Goal: Answer question/provide support: Share knowledge or assist other users

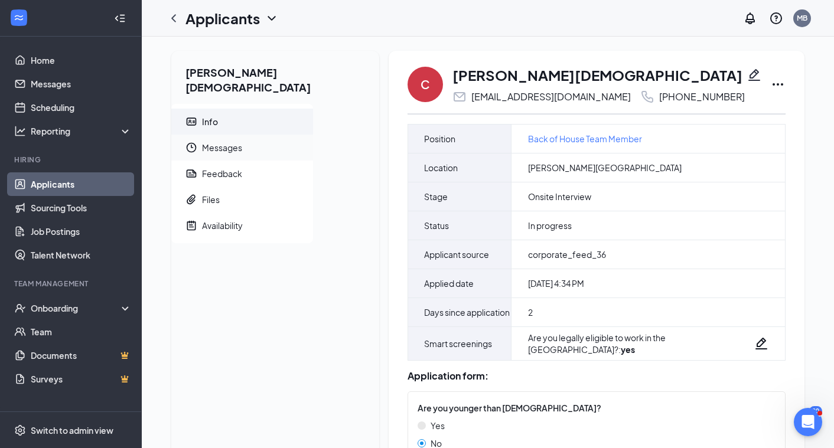
click at [230, 136] on span "Messages" at bounding box center [253, 148] width 102 height 26
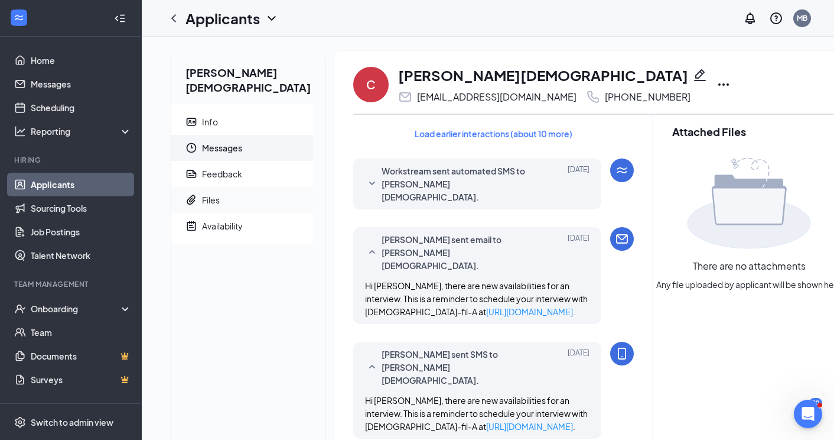
click at [223, 188] on span "Files" at bounding box center [253, 200] width 102 height 26
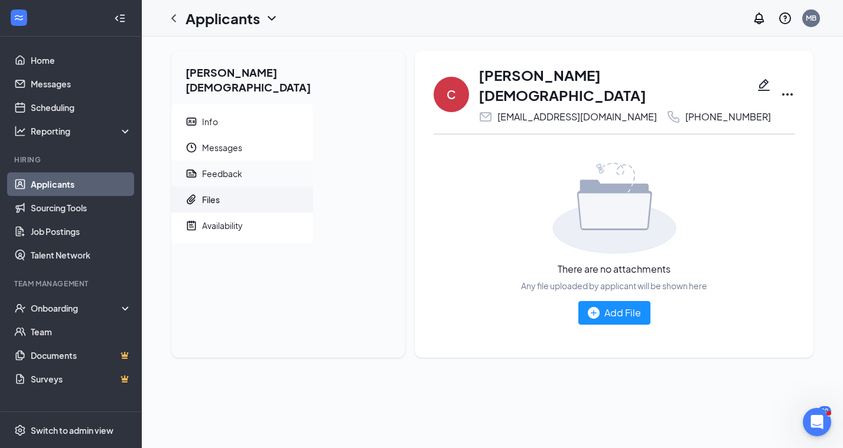
click at [231, 168] on div "Feedback" at bounding box center [222, 174] width 40 height 12
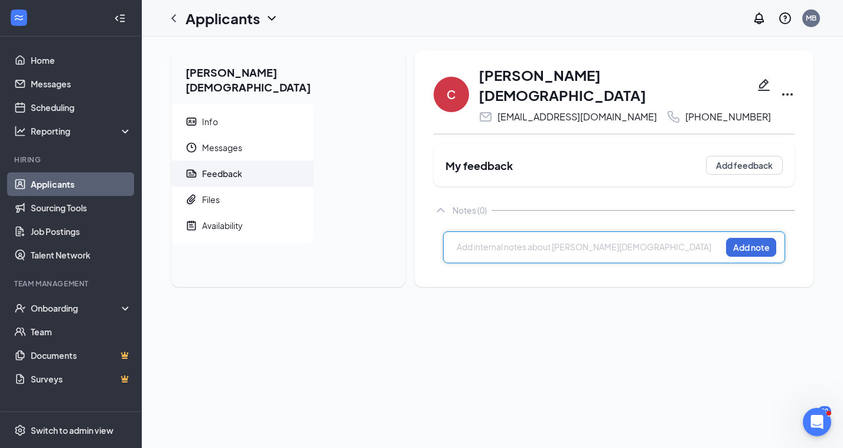
click at [457, 241] on div at bounding box center [589, 247] width 264 height 12
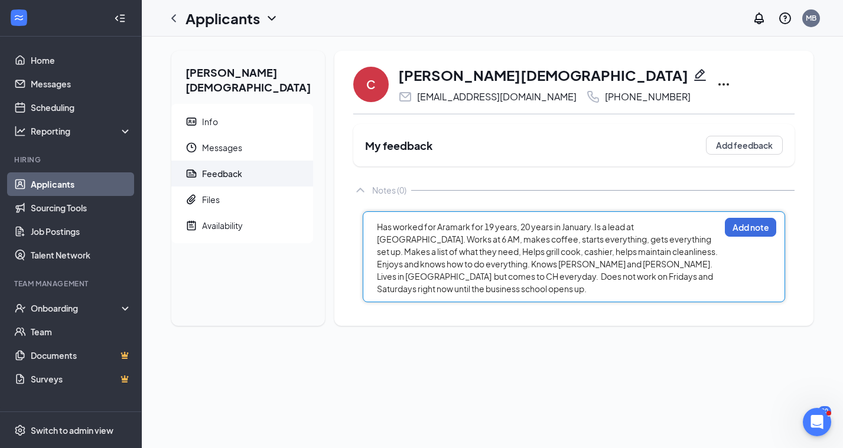
click at [377, 246] on span "Has worked for Aramark for 19 years, 20 years in January. Is a lead at [GEOGRAP…" at bounding box center [548, 258] width 342 height 73
click at [642, 279] on div "Has worked for Aramark for 19 years, 20 years in January. Is a lead at [GEOGRAP…" at bounding box center [548, 258] width 343 height 74
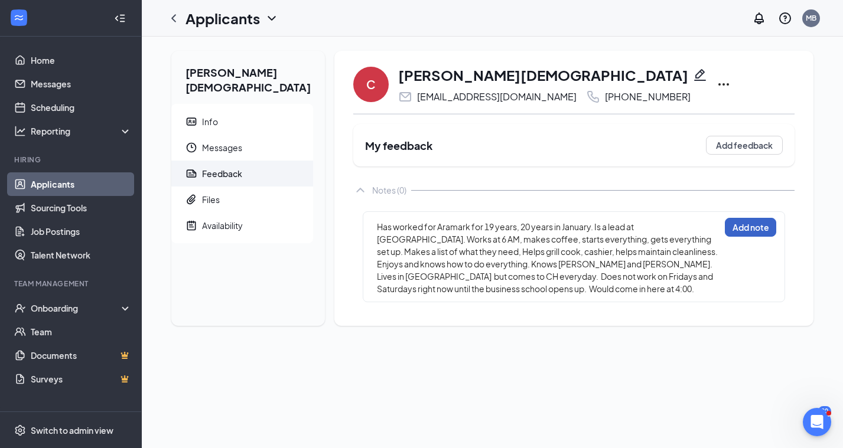
click at [737, 226] on button "Add note" at bounding box center [750, 227] width 51 height 19
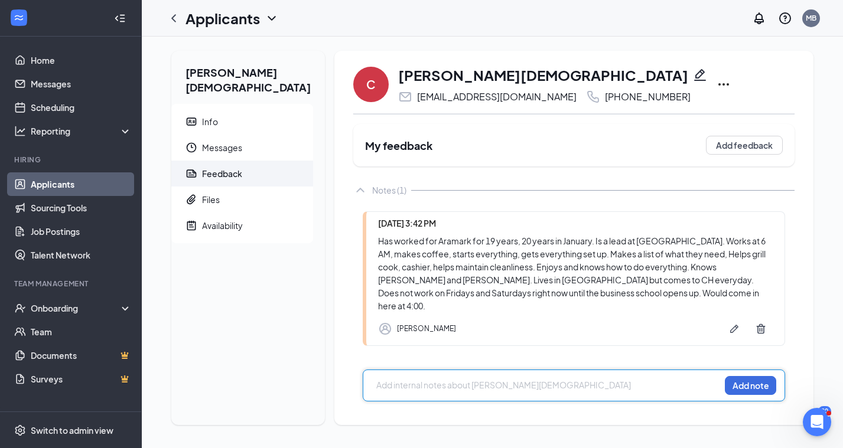
click at [449, 379] on div at bounding box center [548, 385] width 343 height 12
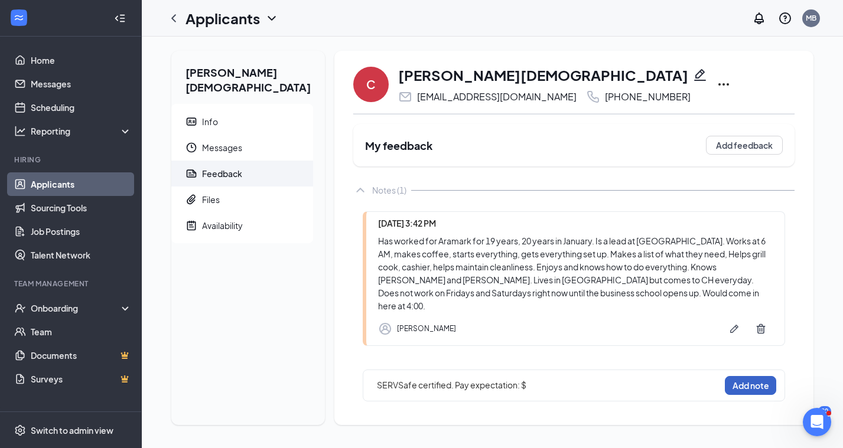
click at [747, 376] on button "Add note" at bounding box center [750, 385] width 51 height 19
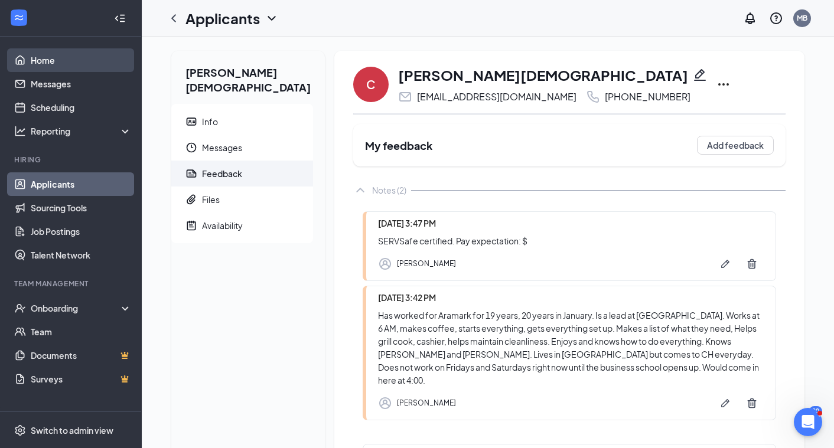
click at [76, 64] on link "Home" at bounding box center [81, 60] width 101 height 24
